Goal: Task Accomplishment & Management: Manage account settings

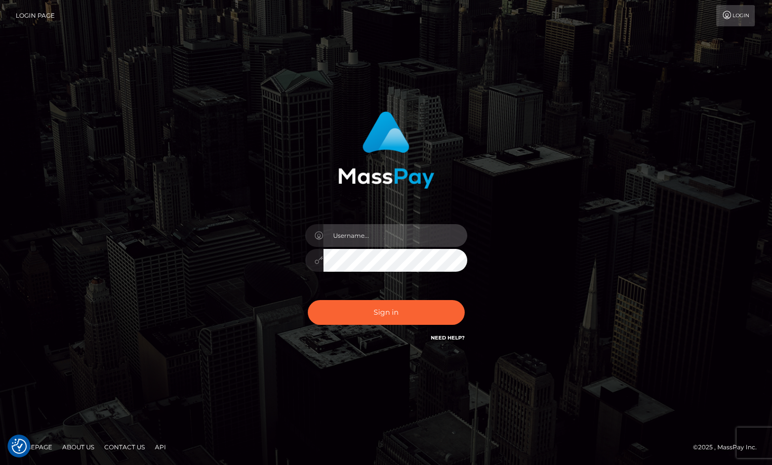
click at [384, 237] on input "text" at bounding box center [395, 235] width 144 height 23
type input "Sameer.megabonanza"
click at [308, 300] on button "Sign in" at bounding box center [386, 312] width 157 height 25
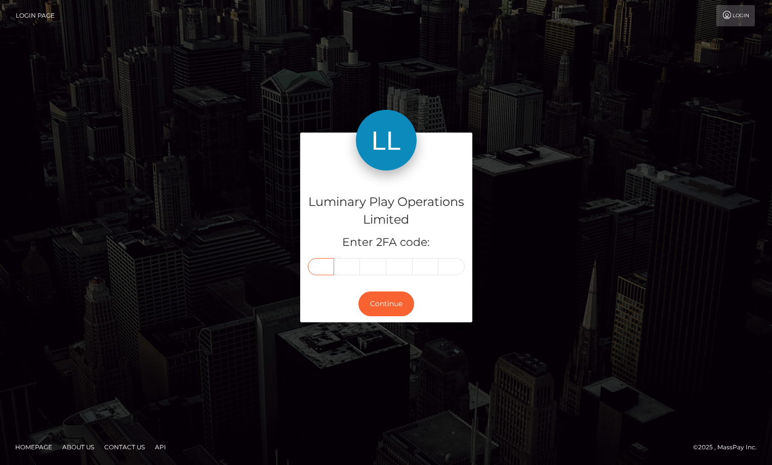
click at [328, 264] on input "text" at bounding box center [321, 266] width 26 height 17
type input "2"
type input "6"
type input "0"
type input "8"
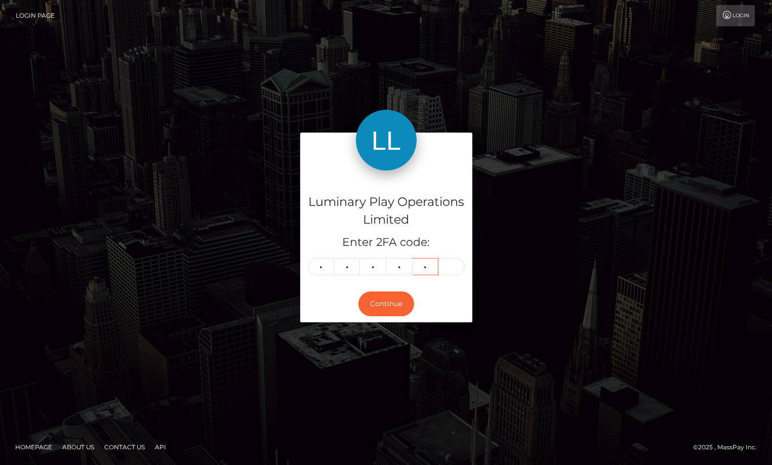
type input "6"
type input "1"
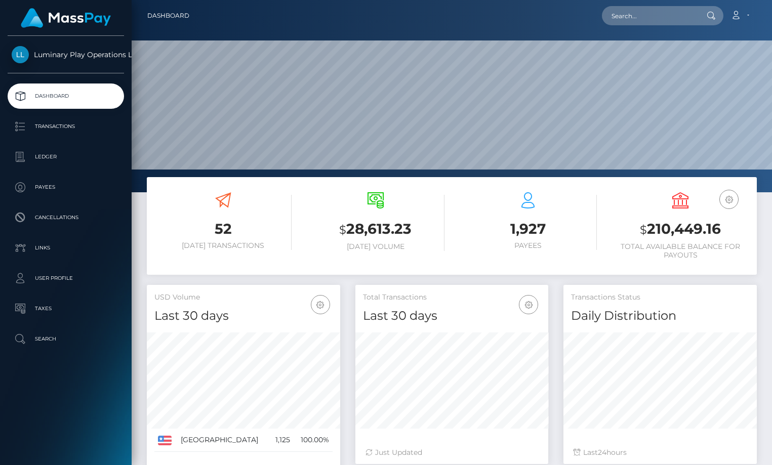
scroll to position [179, 193]
click at [693, 230] on h3 "$ 210,449.16" at bounding box center [680, 229] width 137 height 21
copy h3 "210,449.16"
